Goal: Check status: Check status

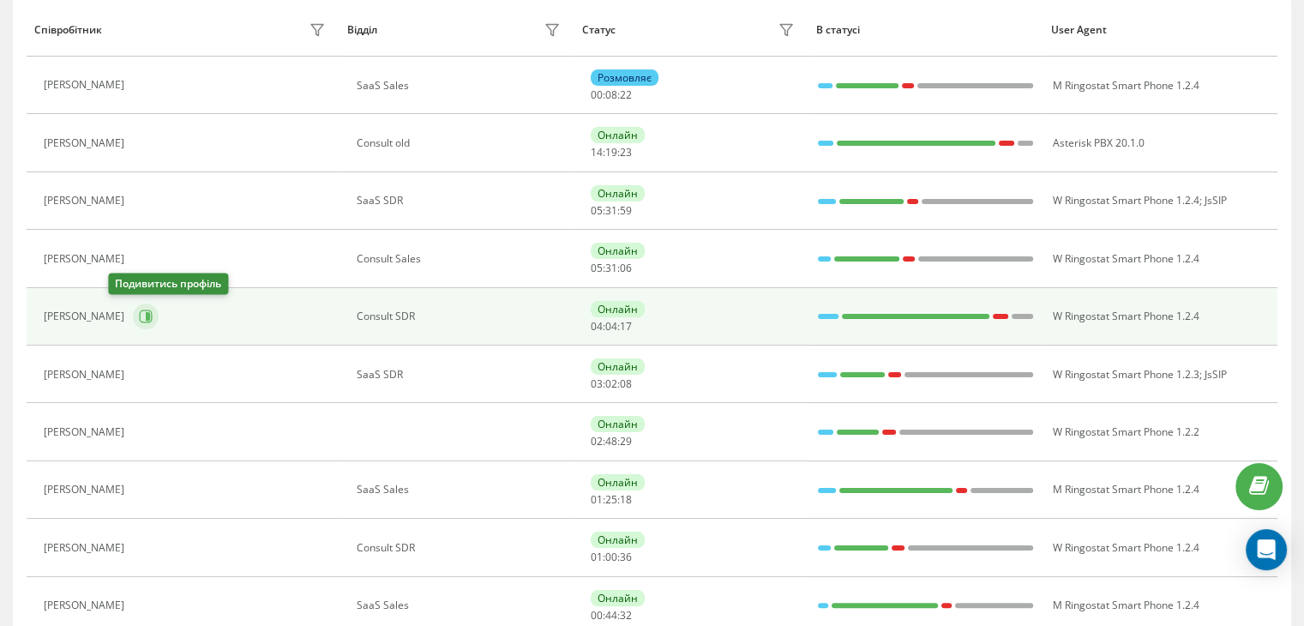
click at [139, 321] on icon at bounding box center [146, 317] width 14 height 14
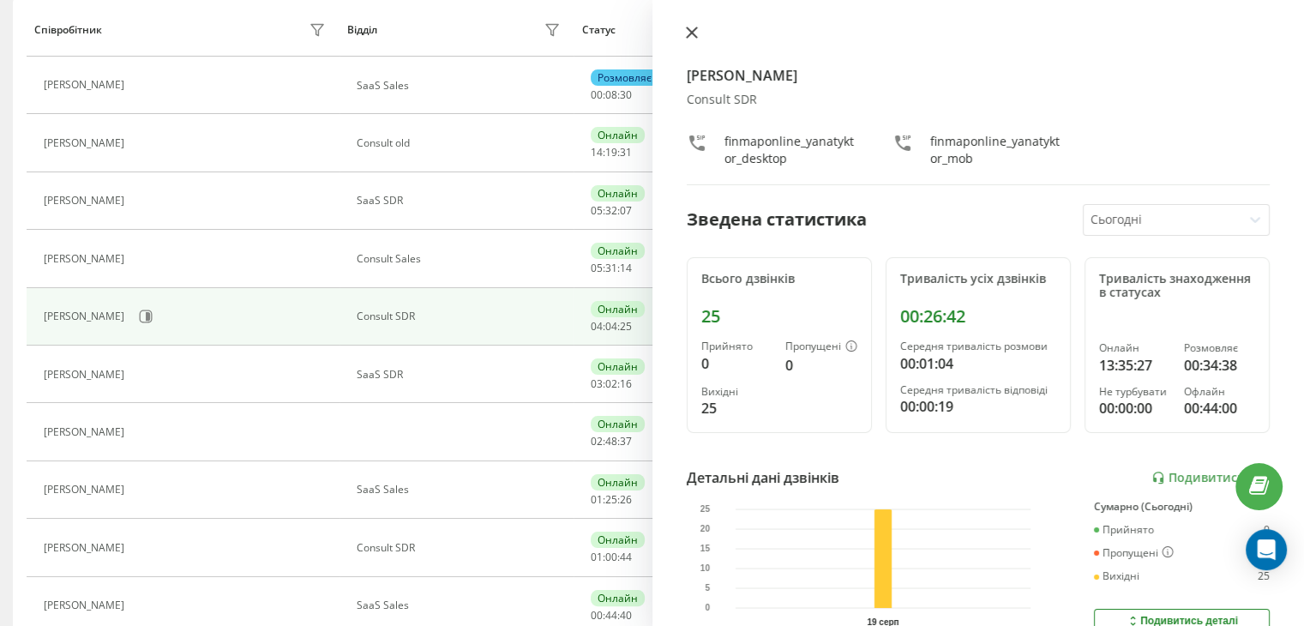
click at [693, 27] on icon at bounding box center [692, 33] width 12 height 12
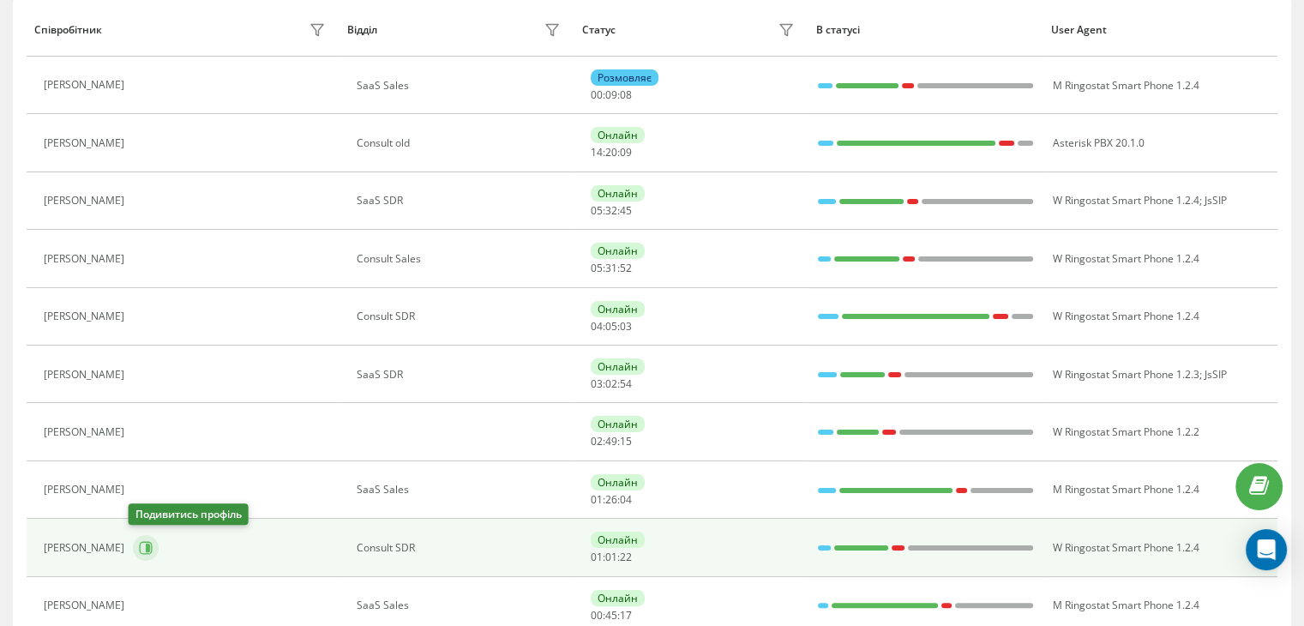
click at [139, 541] on icon at bounding box center [146, 548] width 14 height 14
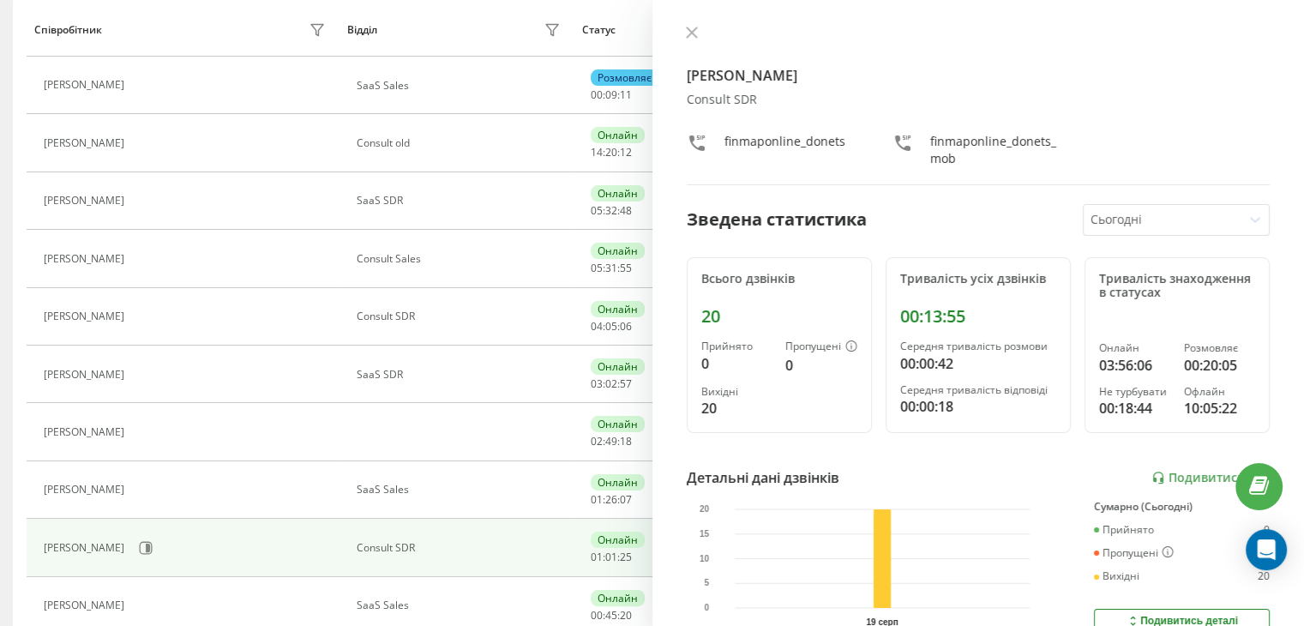
click at [689, 22] on div "[PERSON_NAME] Consult SDR finmaponline_donets finmaponline_donets_mob Зведена с…" at bounding box center [979, 313] width 653 height 626
click at [690, 27] on icon at bounding box center [692, 33] width 12 height 12
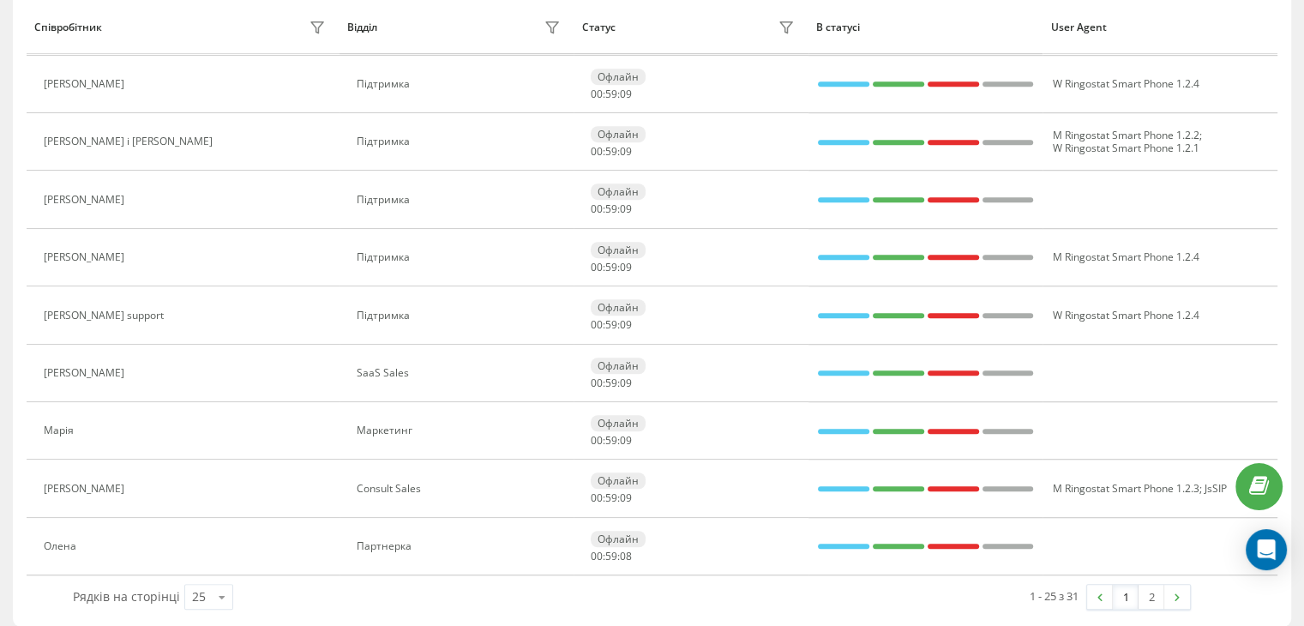
scroll to position [1151, 0]
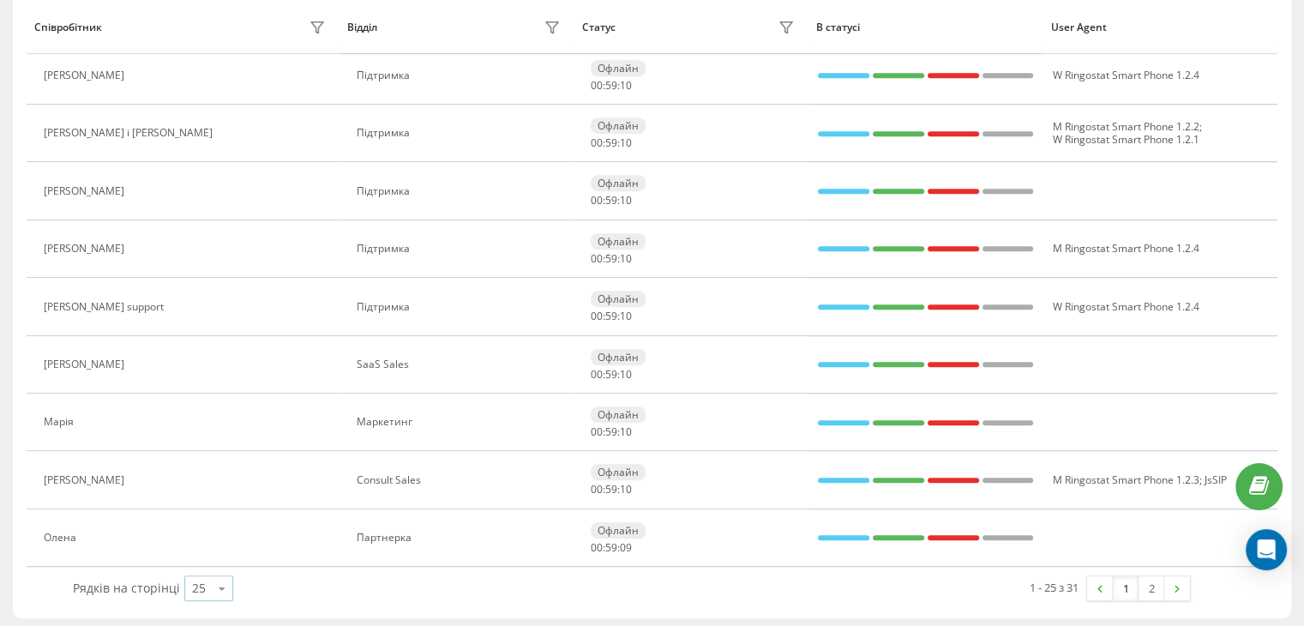
click at [202, 585] on div "25" at bounding box center [199, 588] width 14 height 17
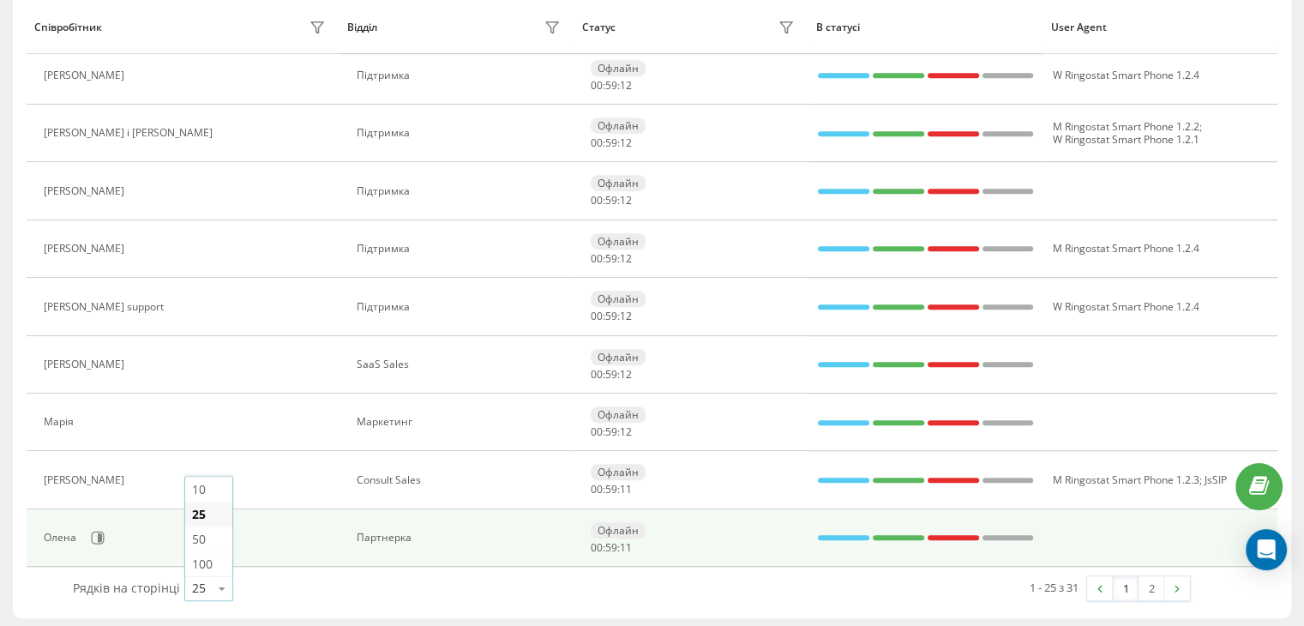
click at [209, 534] on div "50" at bounding box center [208, 539] width 47 height 25
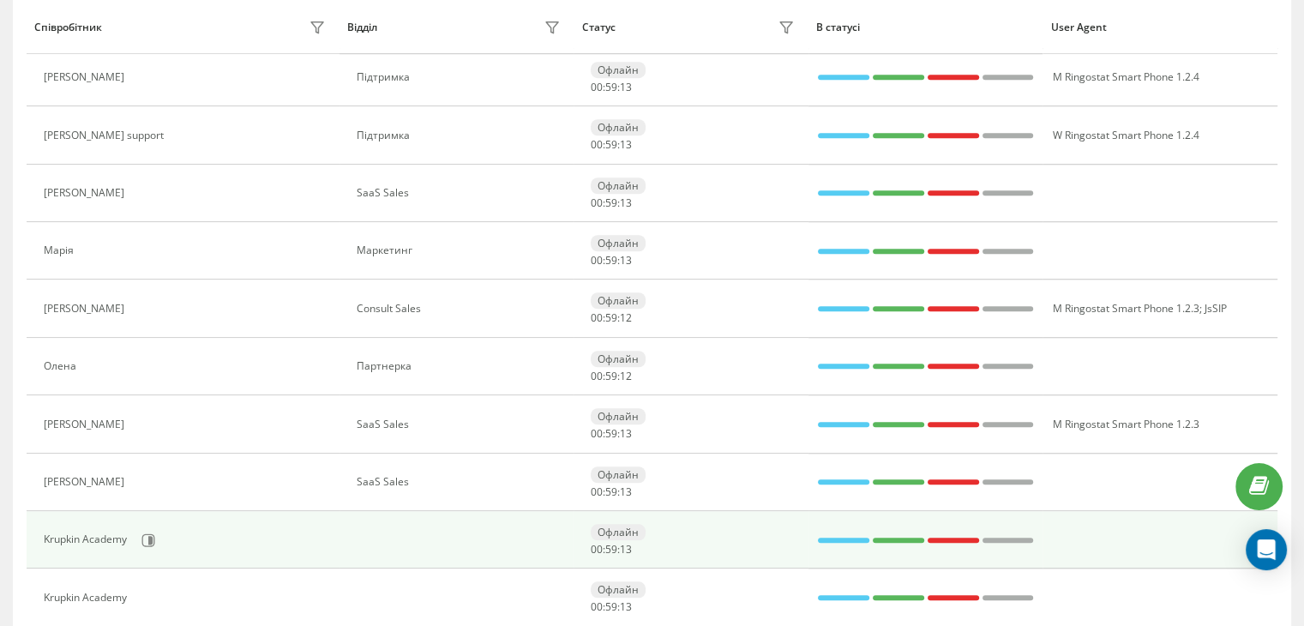
scroll to position [1494, 0]
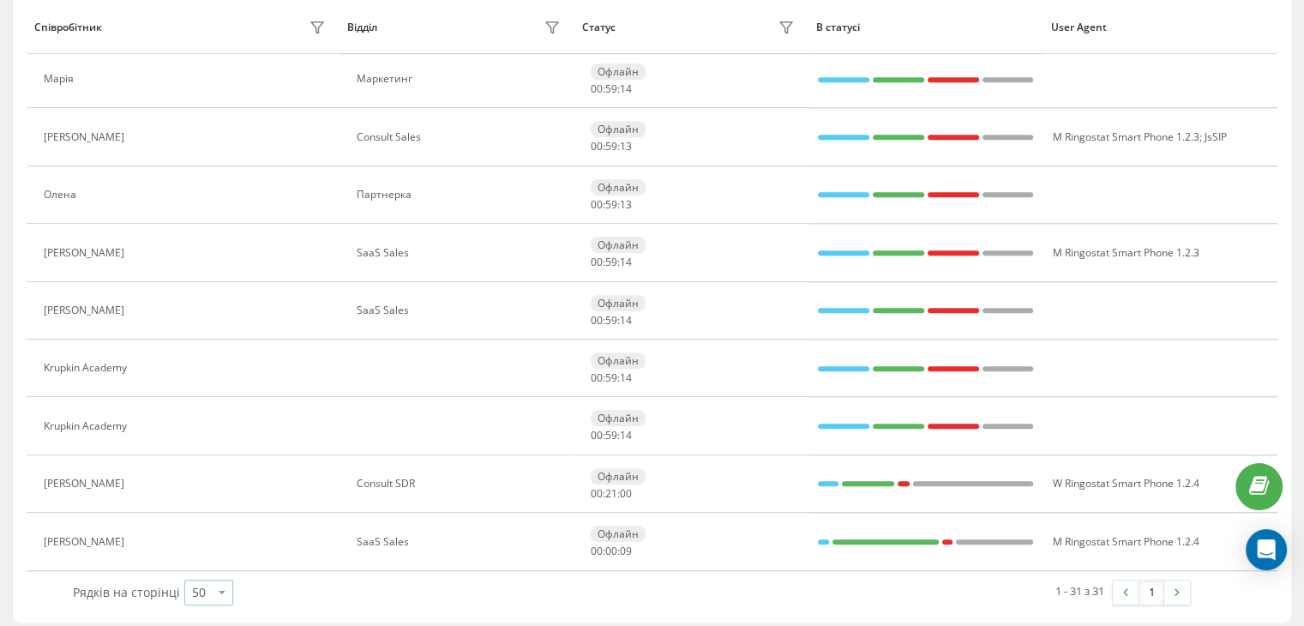
click at [216, 591] on icon at bounding box center [222, 591] width 26 height 33
click at [201, 570] on div "100" at bounding box center [208, 568] width 47 height 25
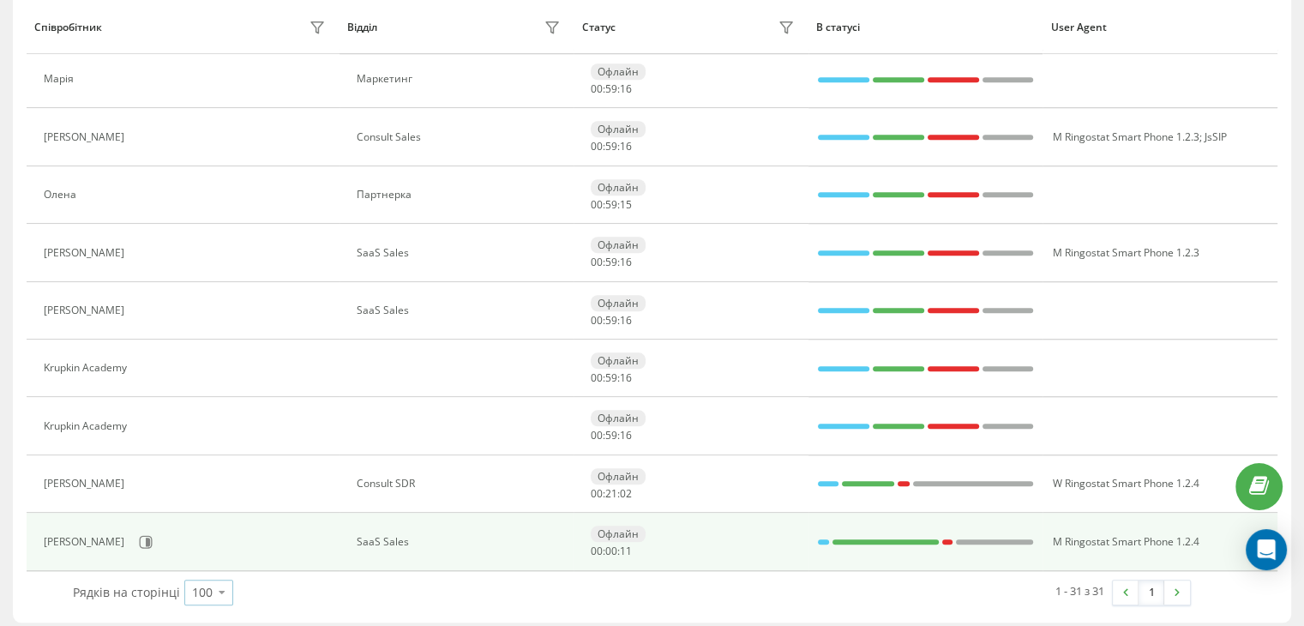
scroll to position [1496, 0]
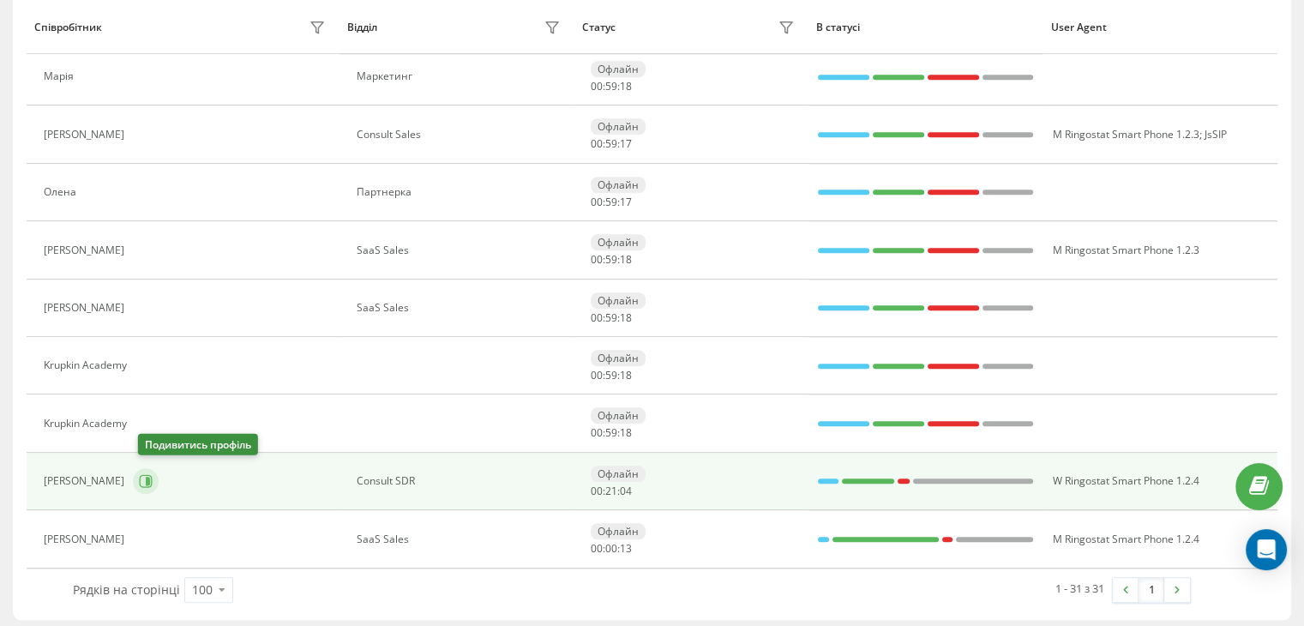
click at [150, 485] on button at bounding box center [146, 481] width 26 height 26
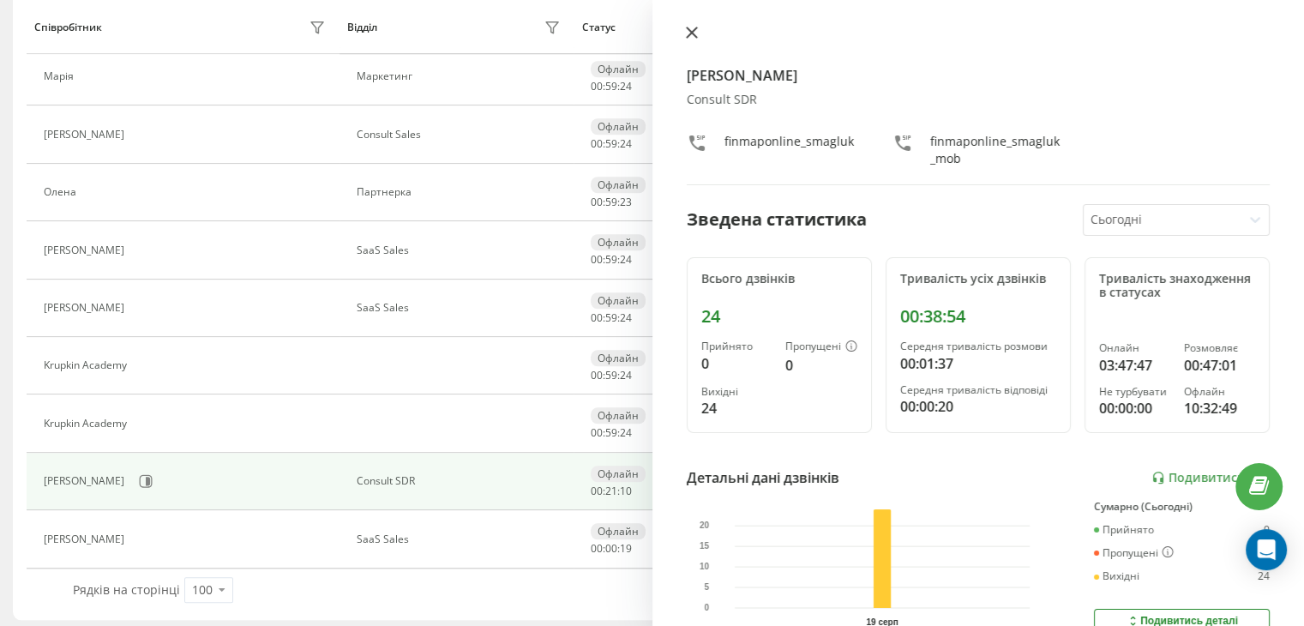
click at [689, 30] on icon at bounding box center [691, 32] width 10 height 10
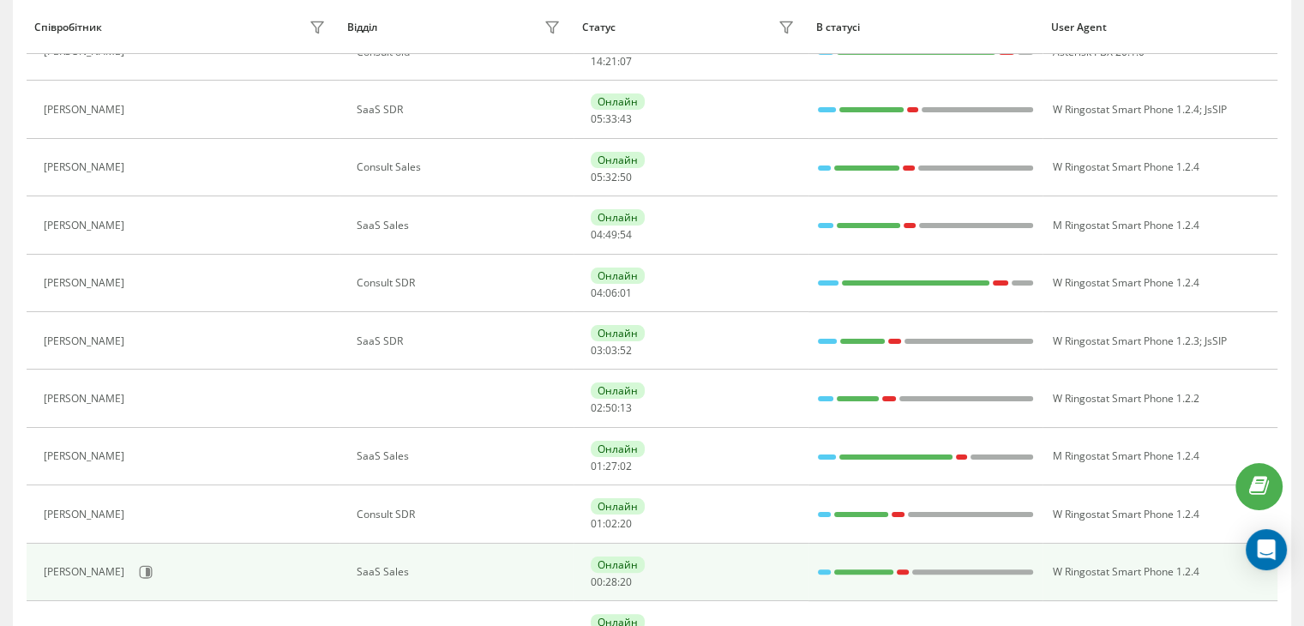
scroll to position [124, 0]
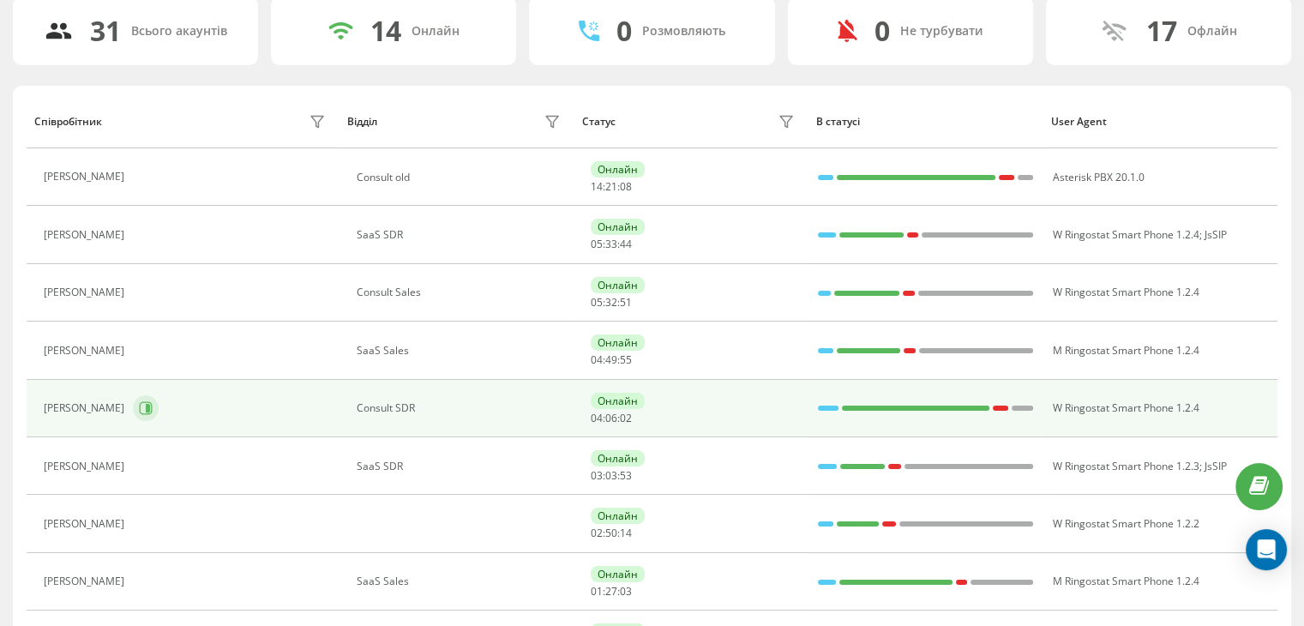
click at [133, 415] on button at bounding box center [146, 408] width 26 height 26
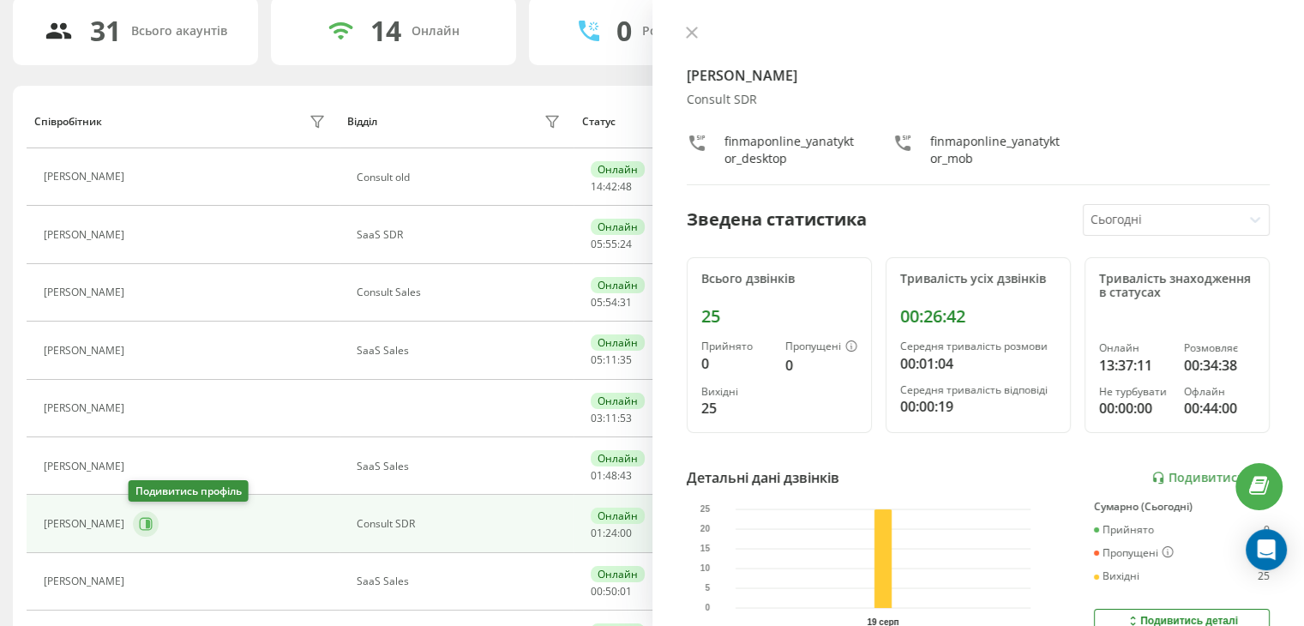
click at [133, 521] on button at bounding box center [146, 524] width 26 height 26
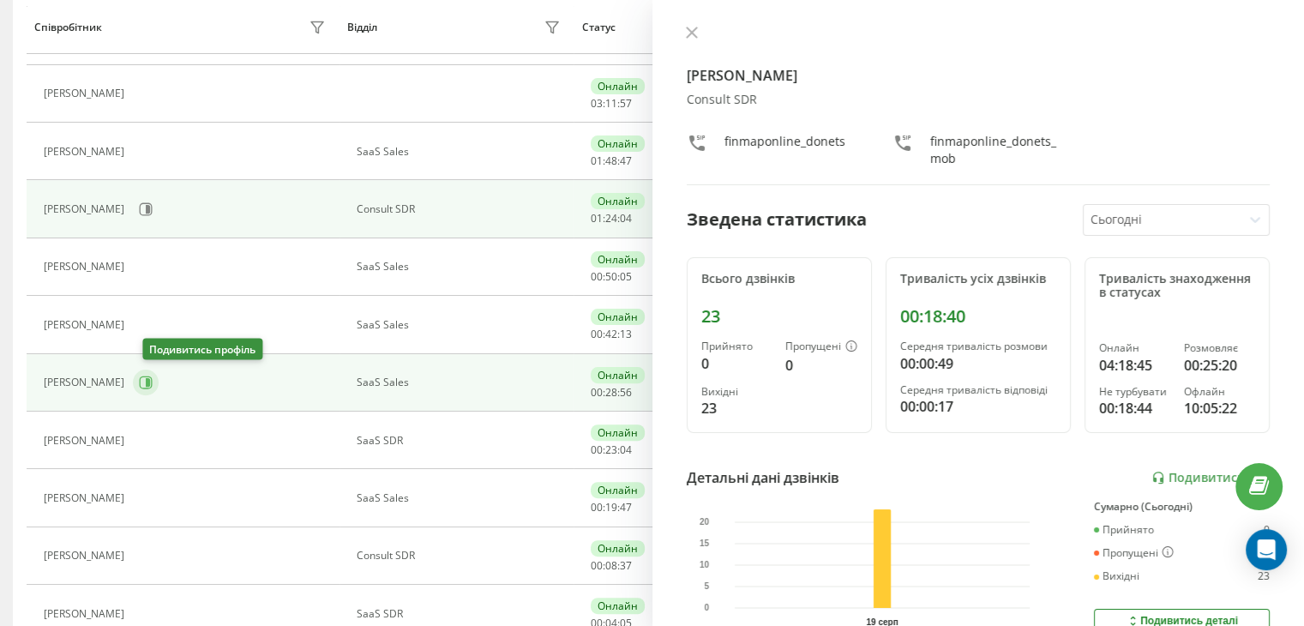
scroll to position [467, 0]
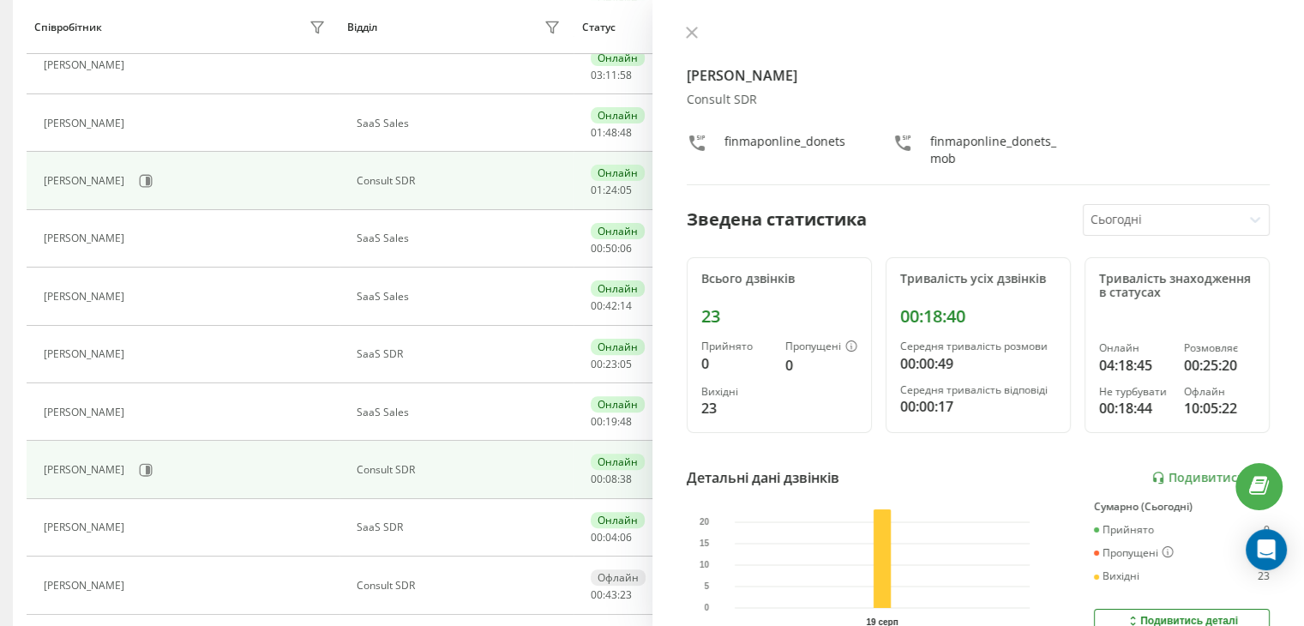
click at [124, 481] on td "[PERSON_NAME]" at bounding box center [183, 469] width 313 height 57
click at [139, 470] on icon at bounding box center [146, 470] width 14 height 14
click at [689, 35] on icon at bounding box center [691, 32] width 10 height 10
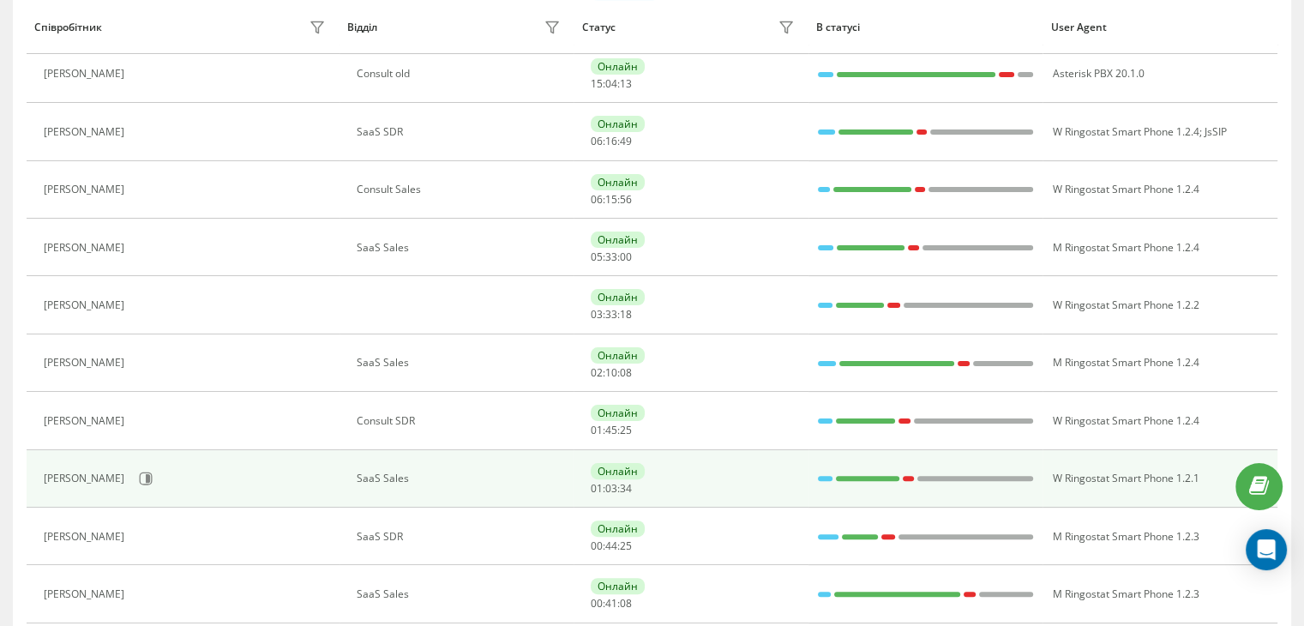
scroll to position [515, 0]
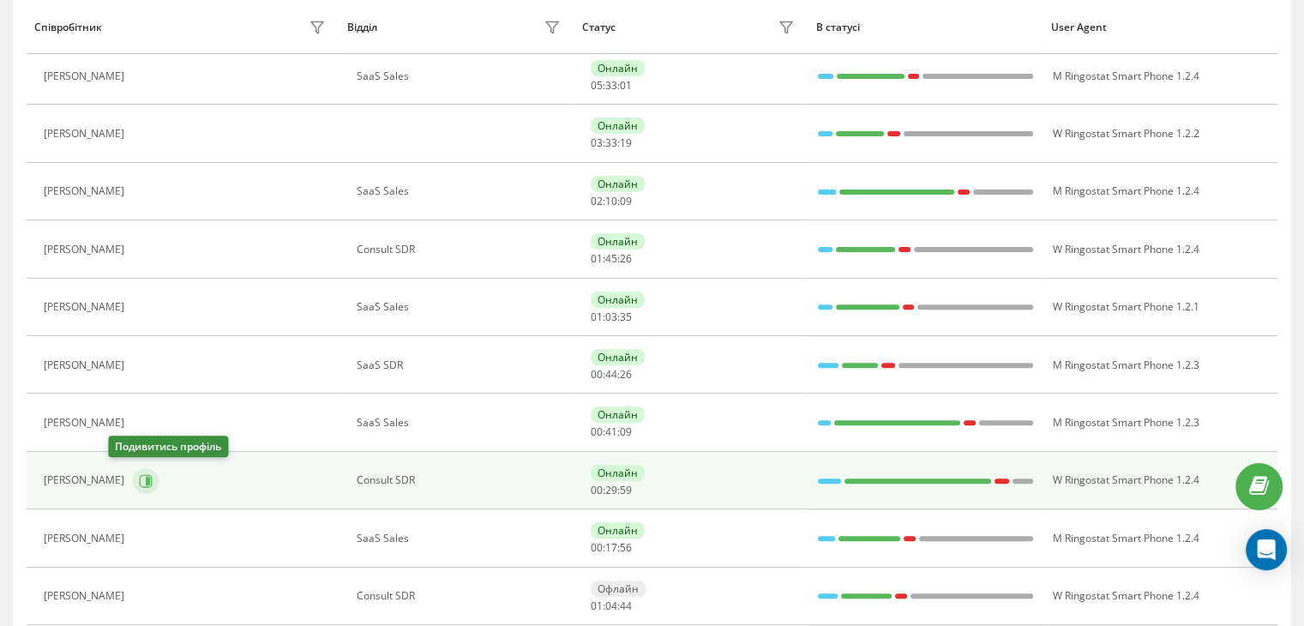
click at [139, 475] on icon at bounding box center [146, 481] width 14 height 14
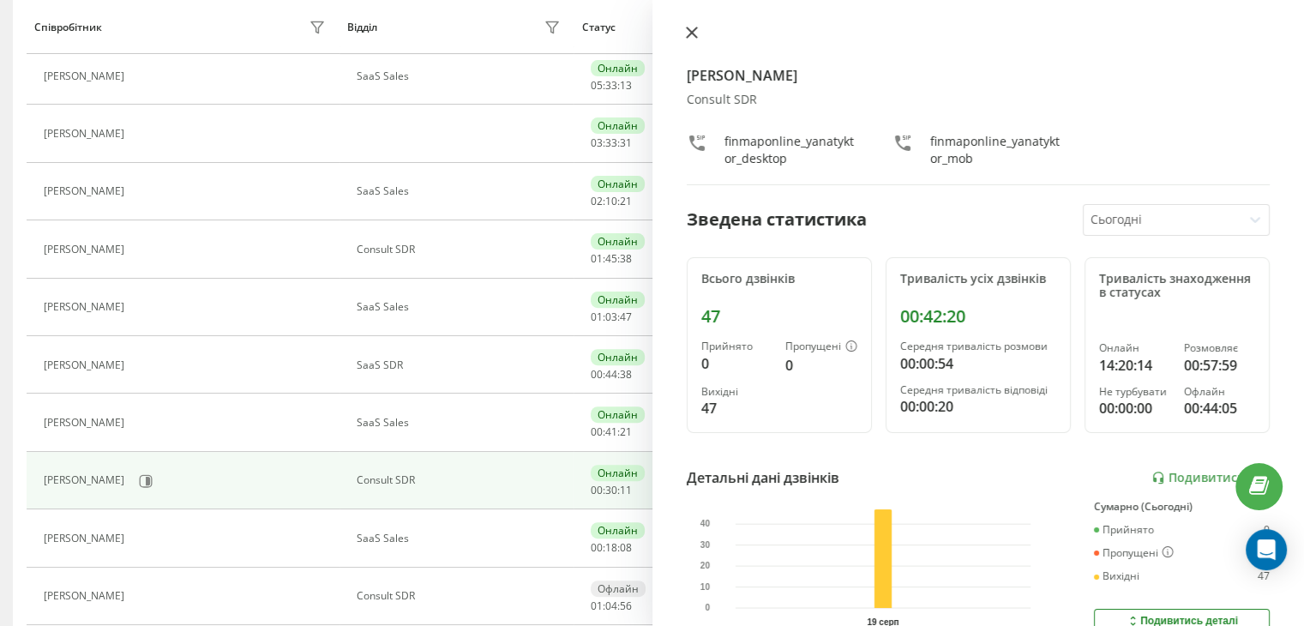
click at [687, 35] on icon at bounding box center [691, 32] width 10 height 10
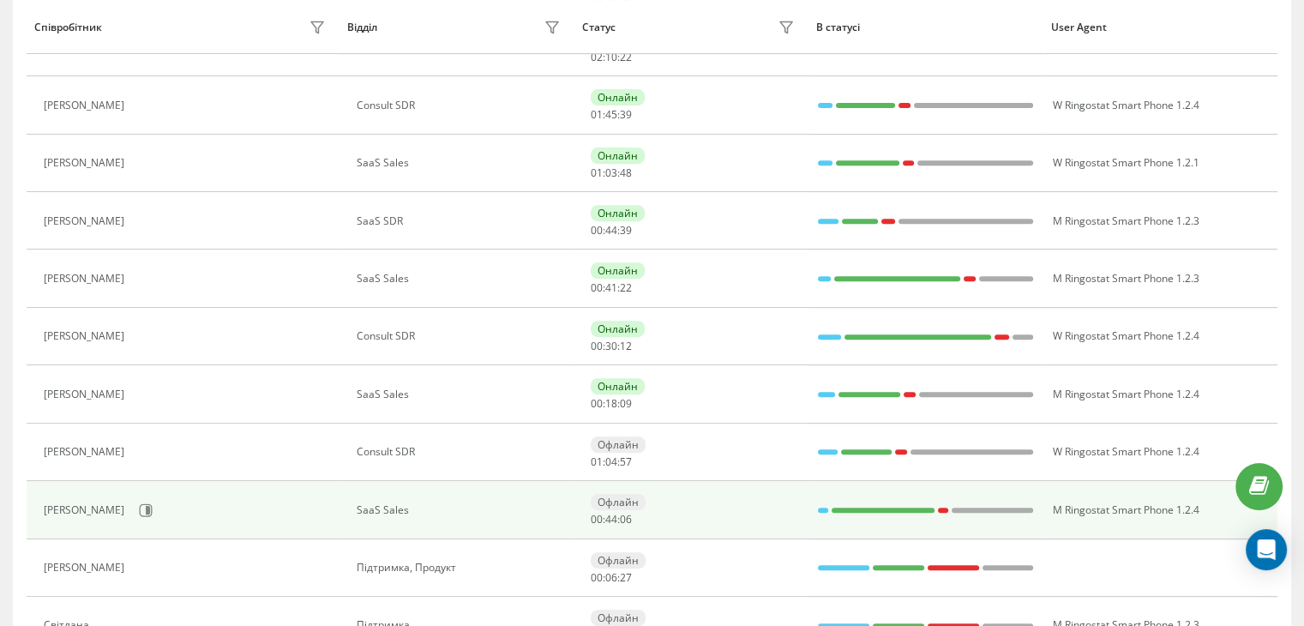
scroll to position [686, 0]
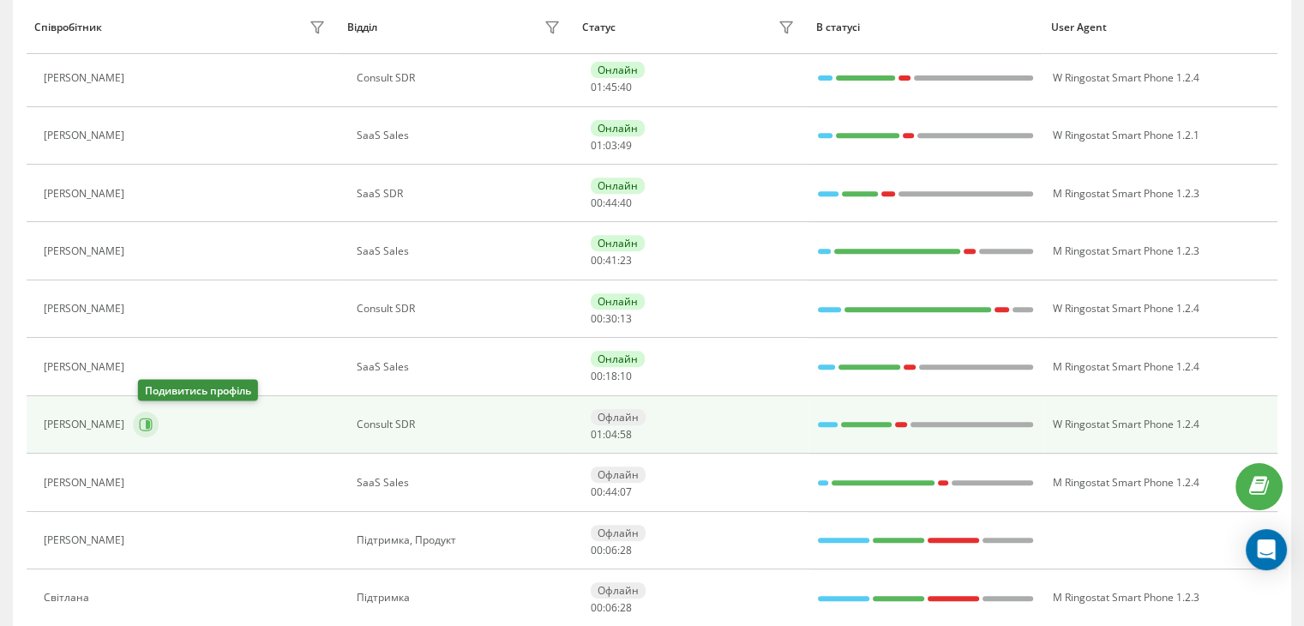
click at [153, 424] on icon at bounding box center [146, 424] width 13 height 13
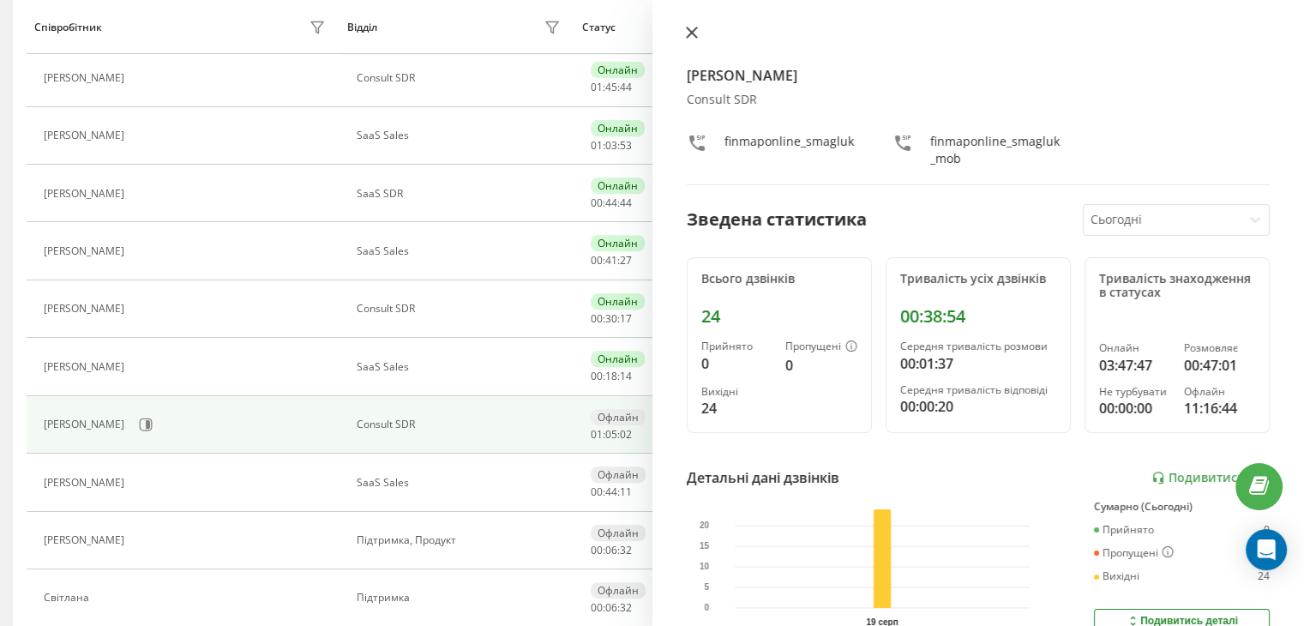
click at [689, 31] on icon at bounding box center [691, 32] width 10 height 10
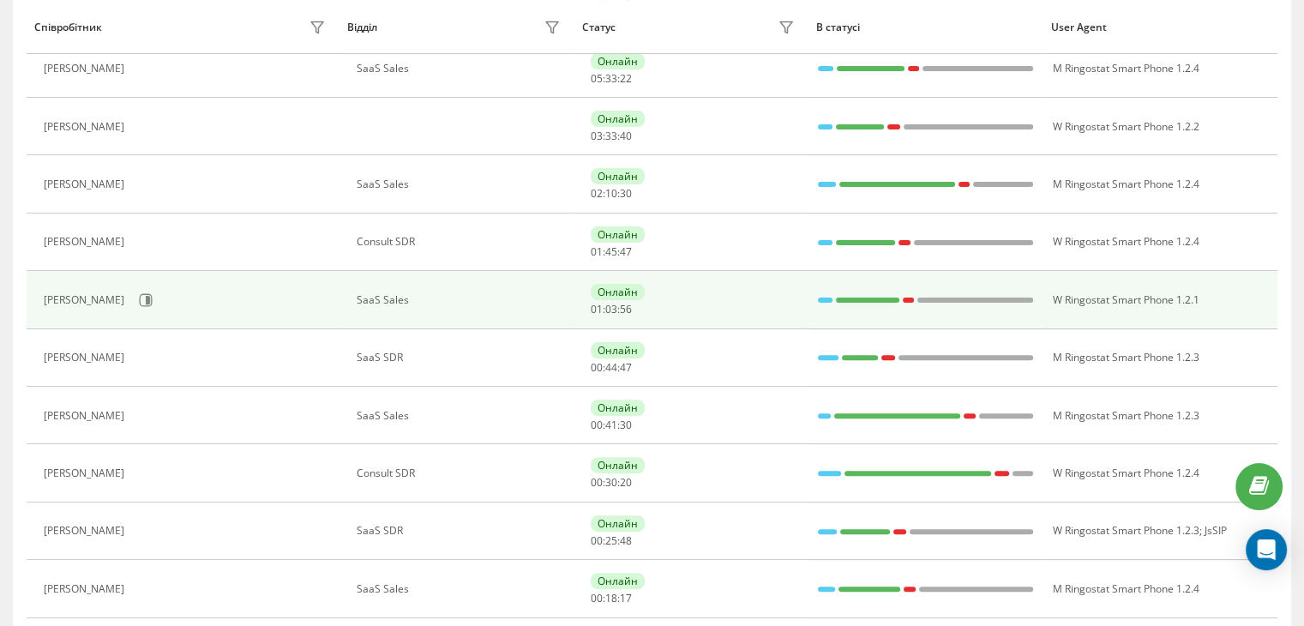
scroll to position [456, 0]
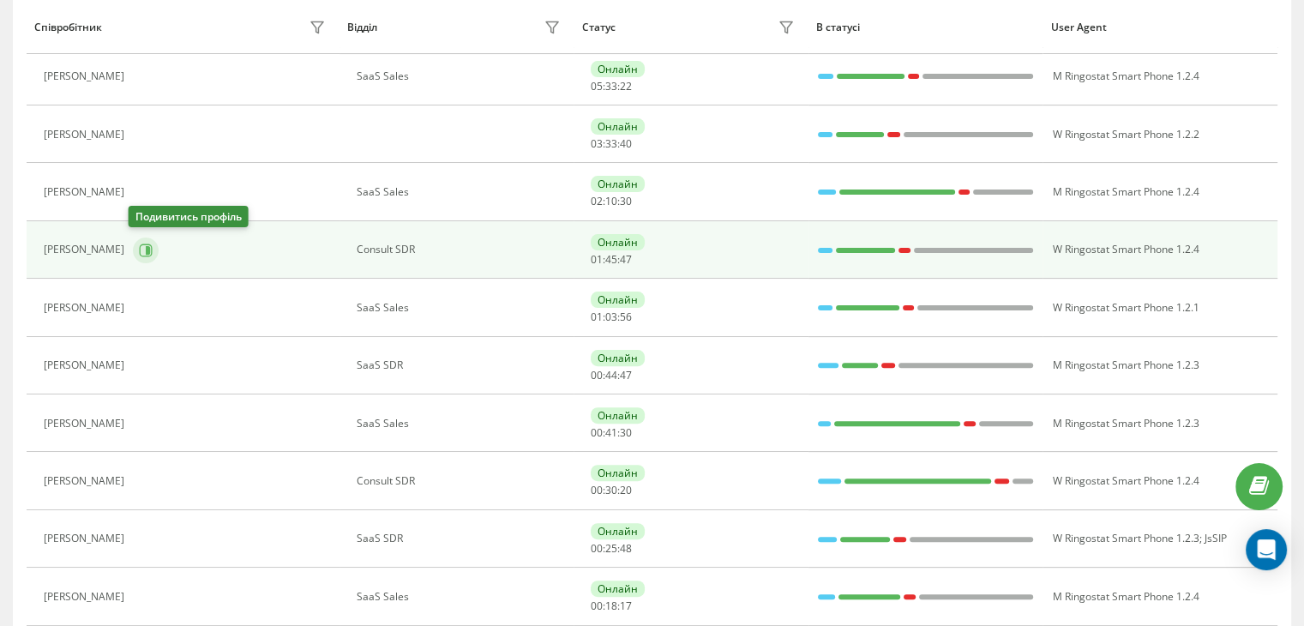
click at [139, 244] on icon at bounding box center [146, 251] width 14 height 14
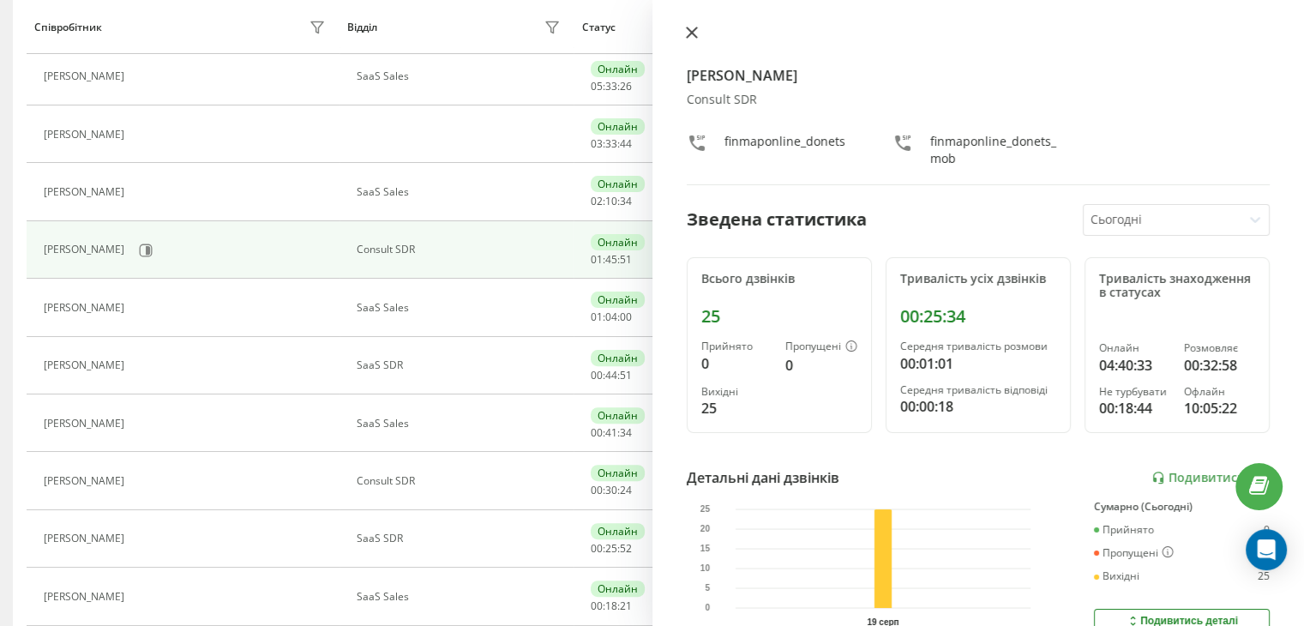
click at [693, 33] on icon at bounding box center [691, 32] width 10 height 10
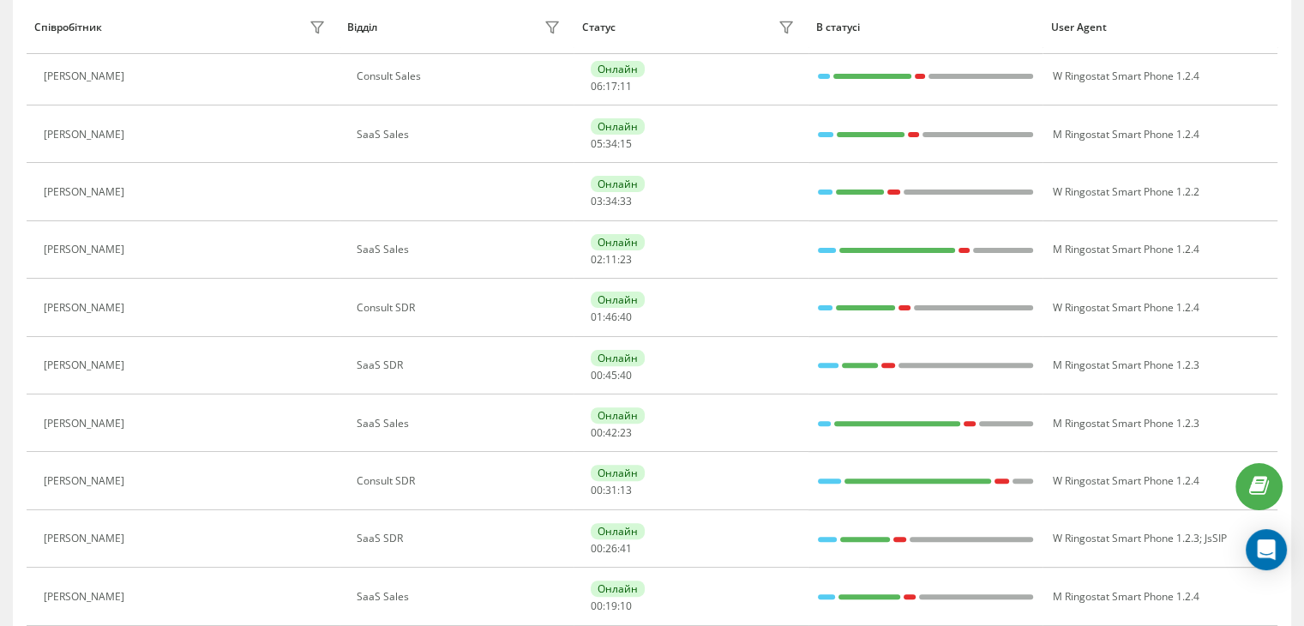
scroll to position [53, 0]
